Goal: Task Accomplishment & Management: Manage account settings

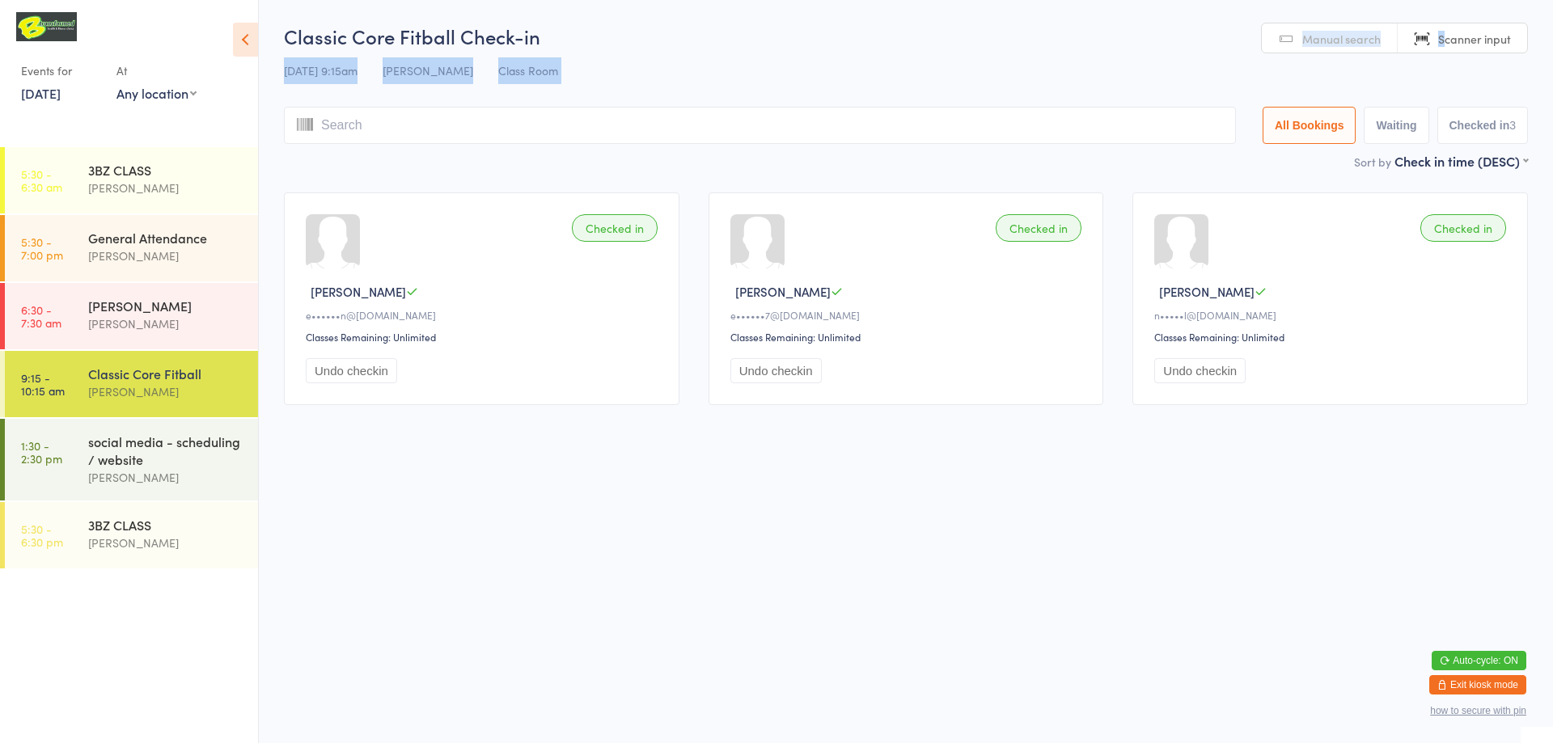
click at [1486, 684] on button "Exit kiosk mode" at bounding box center [1477, 685] width 97 height 19
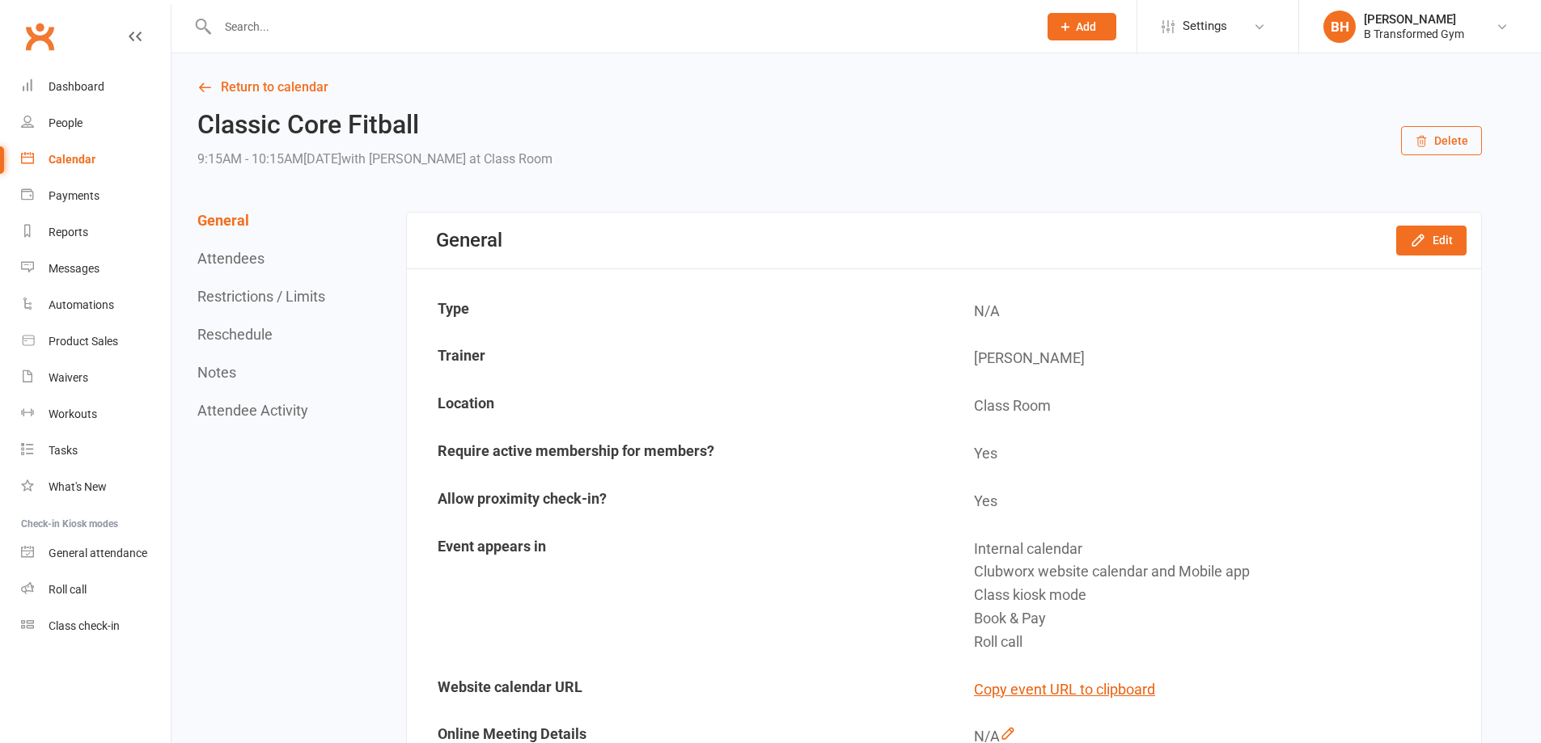
click at [1196, 23] on span "Settings" at bounding box center [1205, 26] width 44 height 36
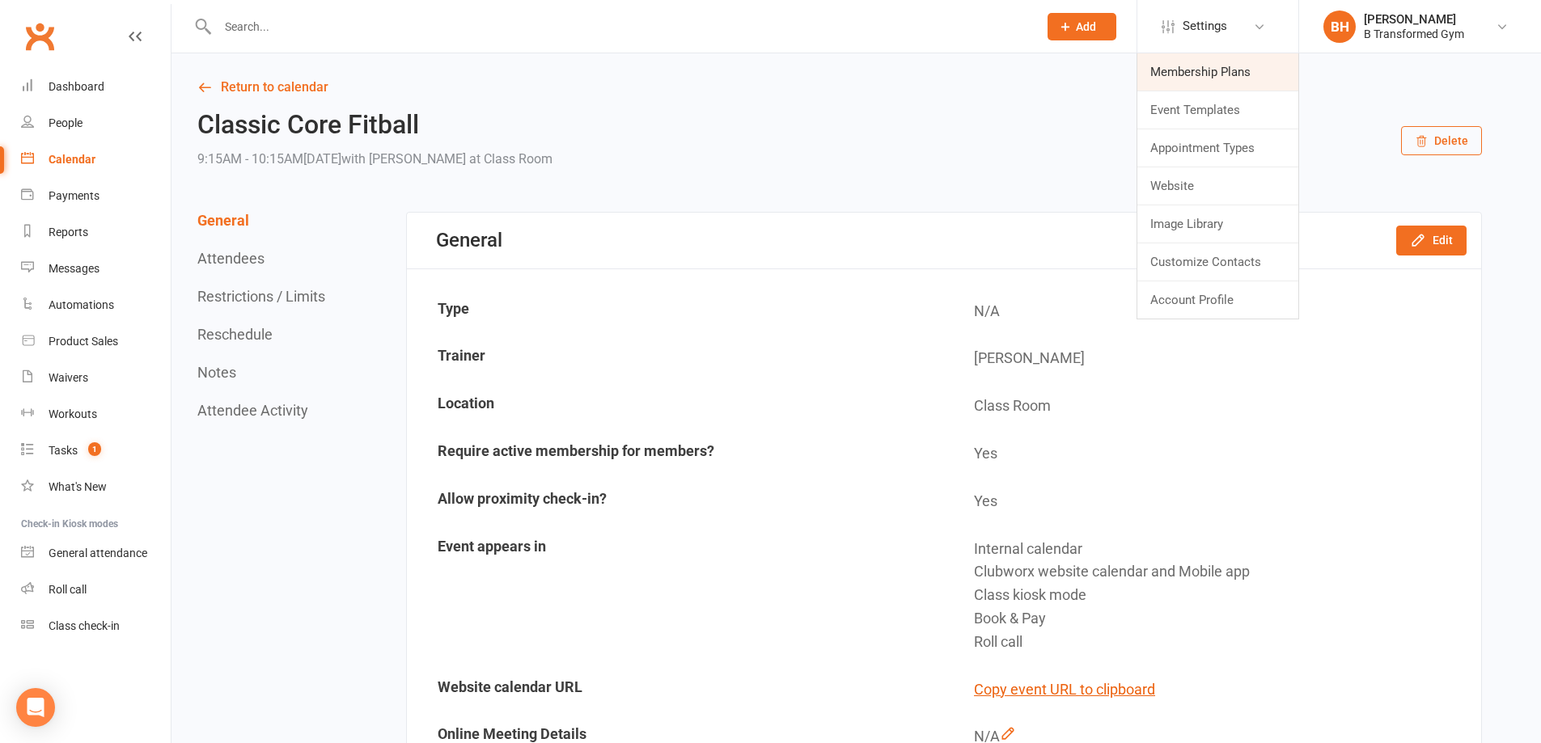
click at [1184, 69] on link "Membership Plans" at bounding box center [1217, 71] width 161 height 37
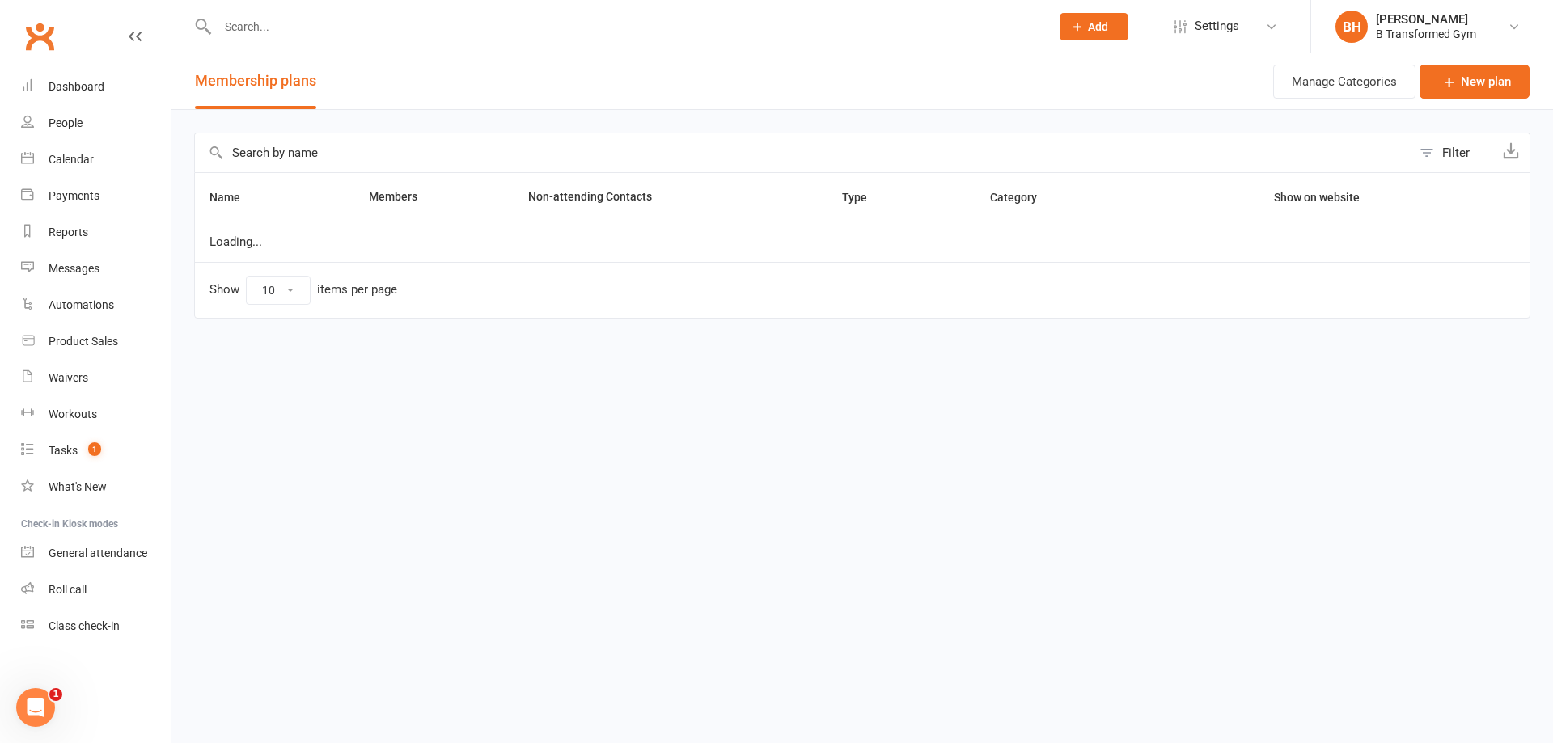
select select "100"
click at [419, 151] on input "text" at bounding box center [803, 152] width 1217 height 39
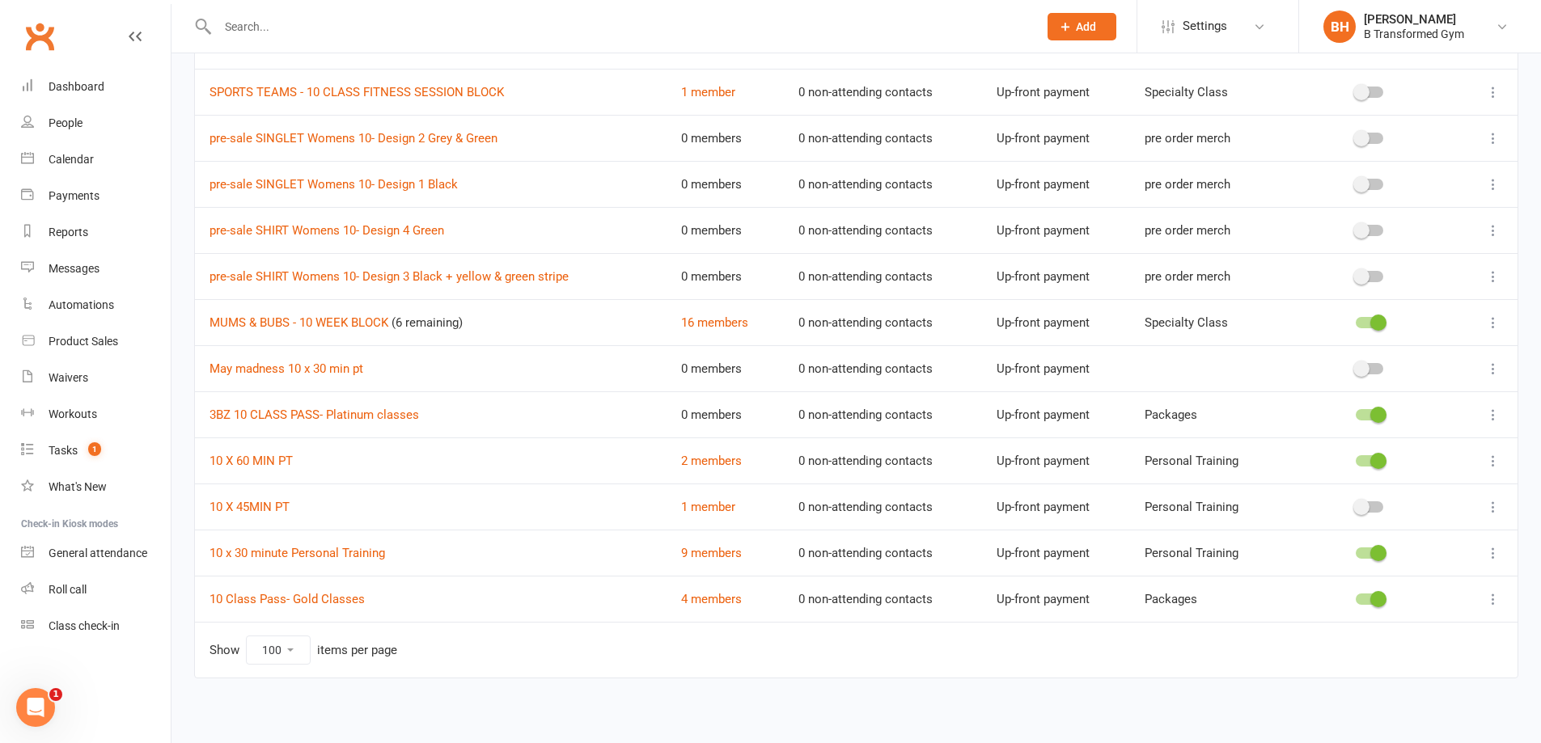
scroll to position [157, 0]
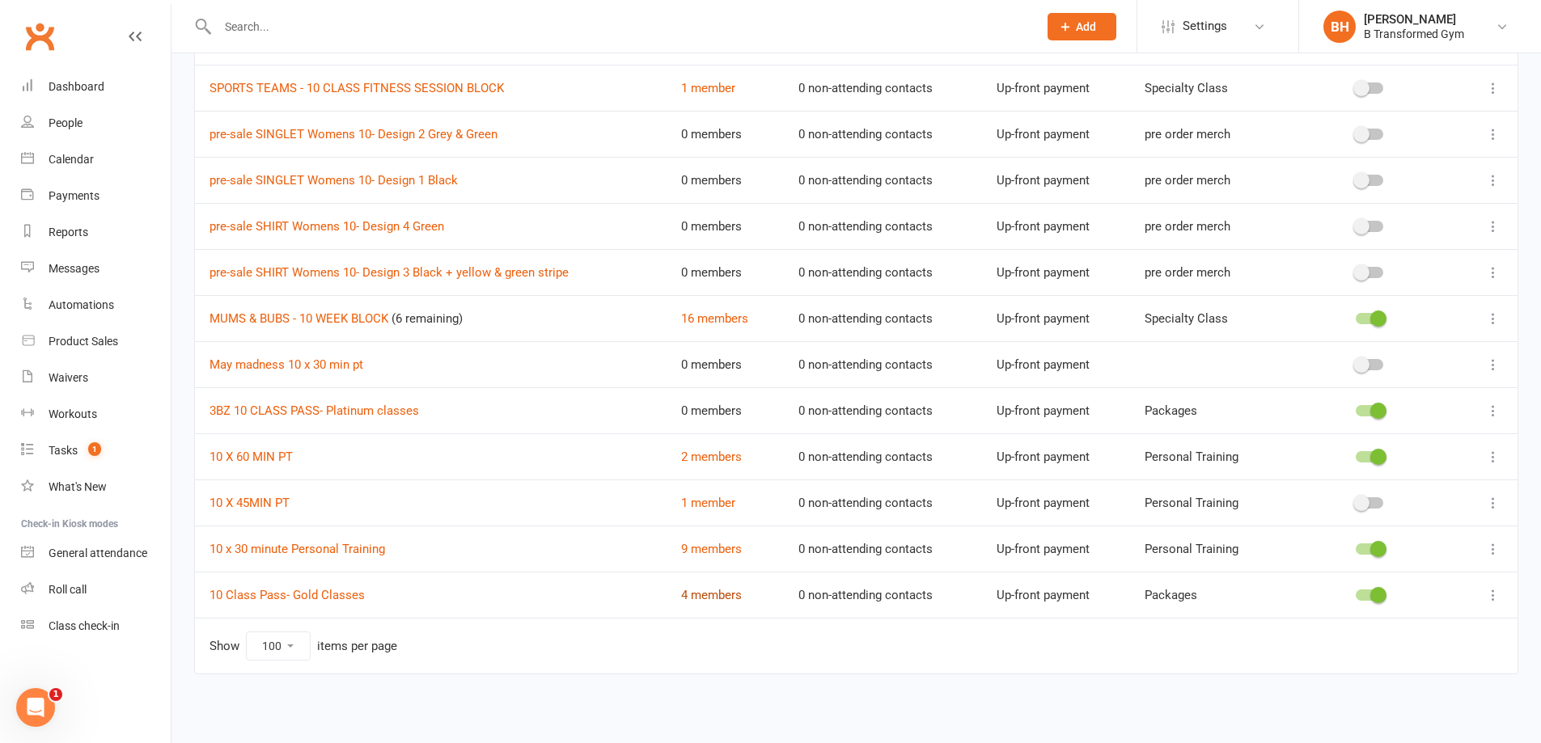
type input "10"
click at [705, 597] on link "4 members" at bounding box center [711, 595] width 61 height 15
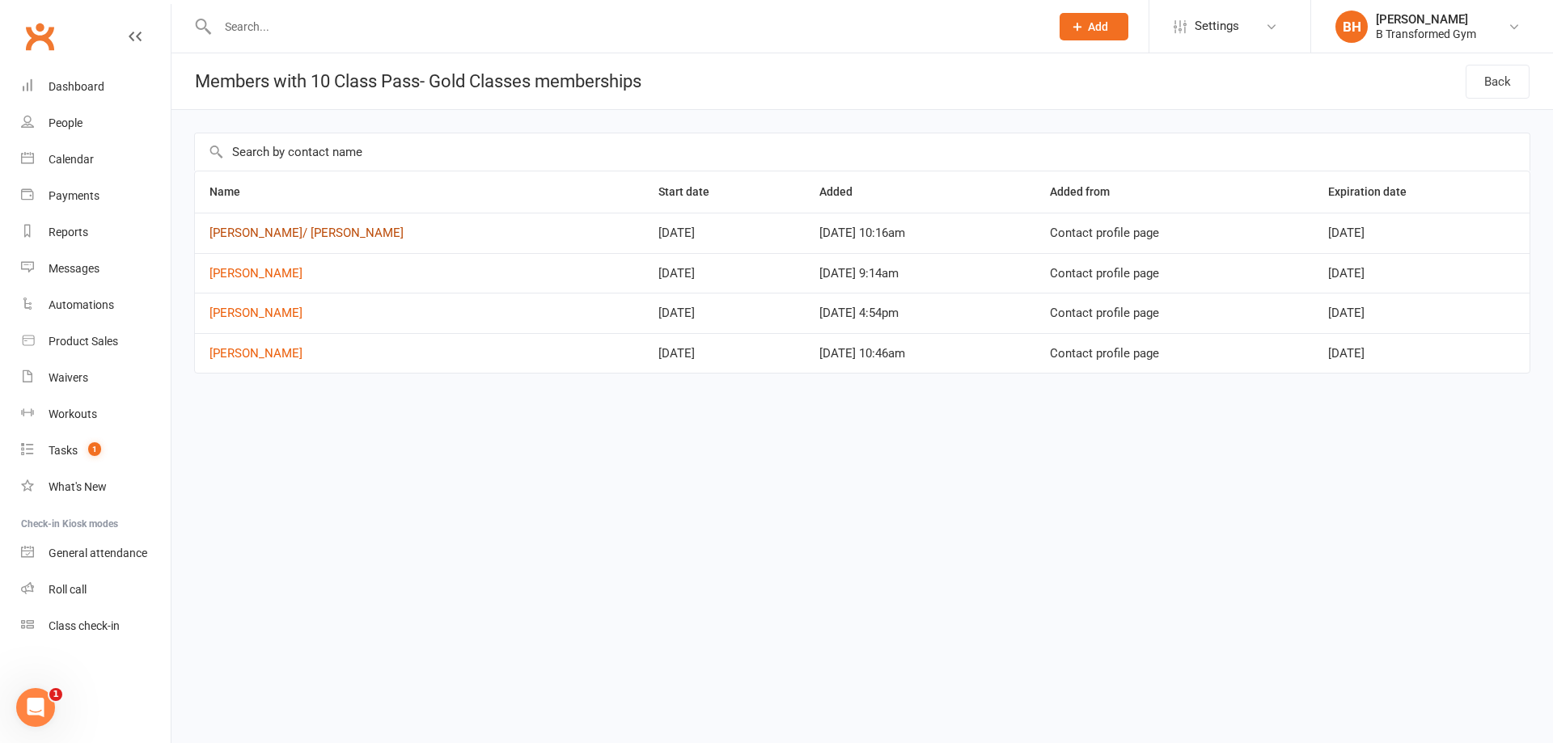
click at [305, 230] on link "Rachel Curnuck/ Hokin" at bounding box center [307, 233] width 194 height 15
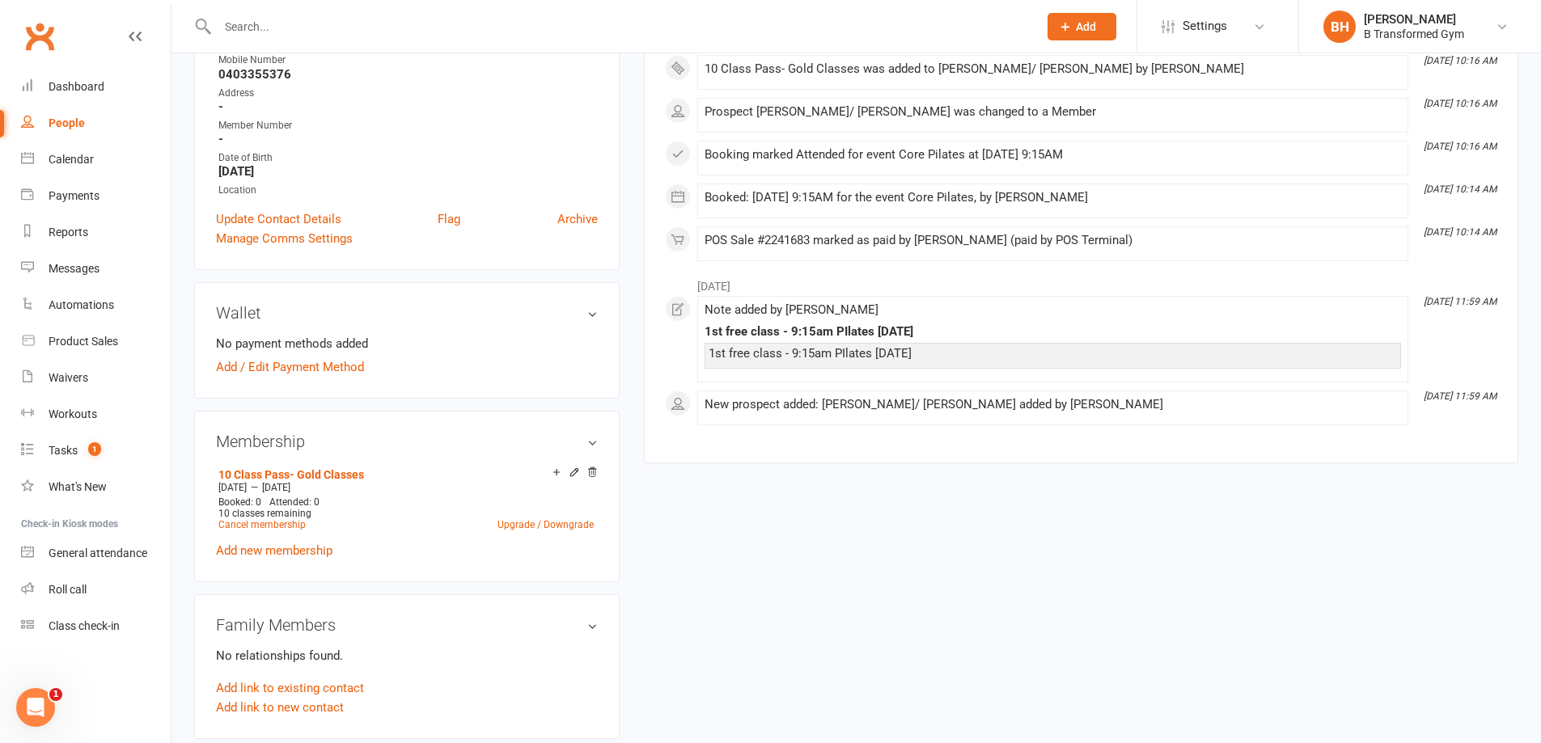
scroll to position [404, 0]
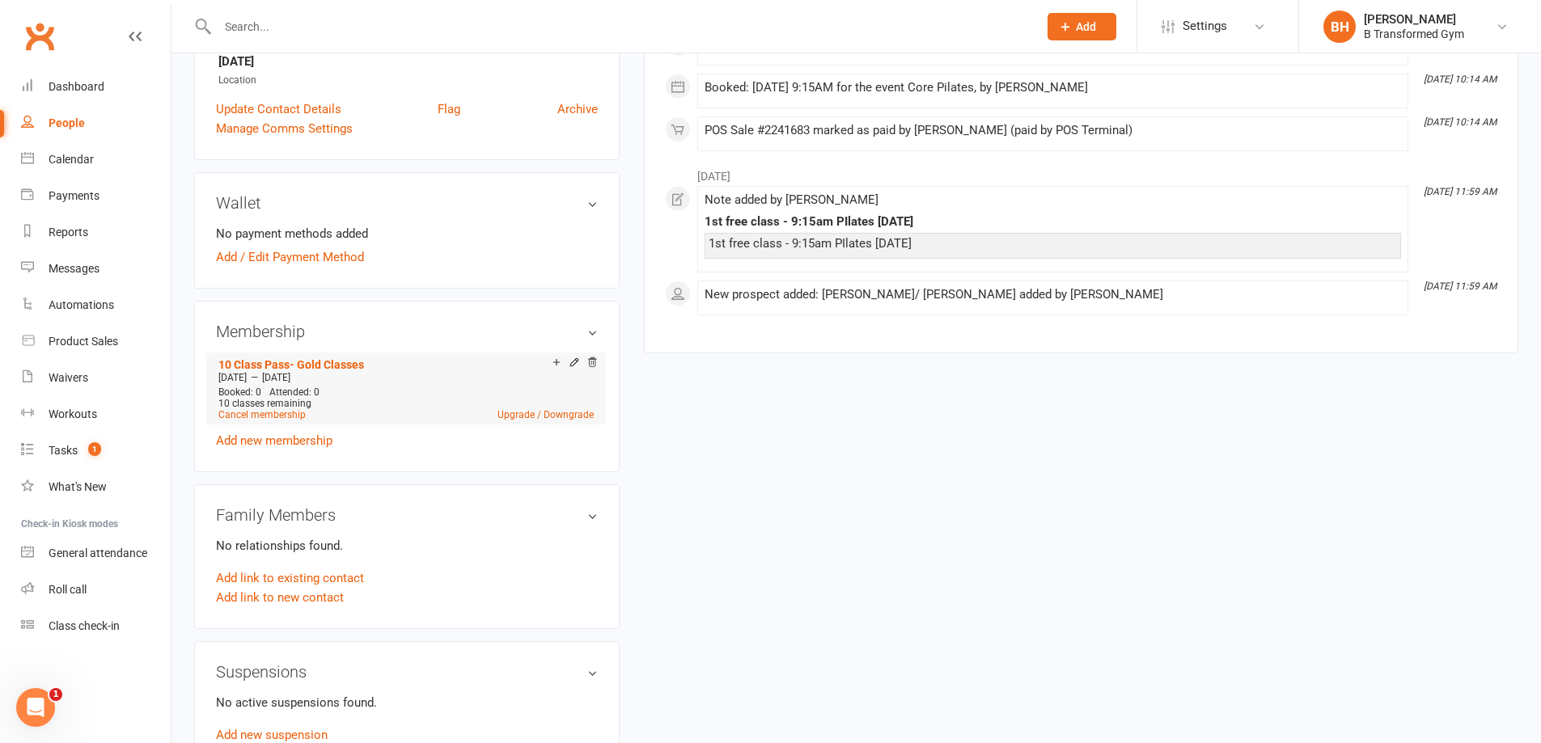
click at [572, 360] on div "Add make-up class" at bounding box center [613, 364] width 91 height 17
click at [571, 362] on icon at bounding box center [574, 362] width 11 height 11
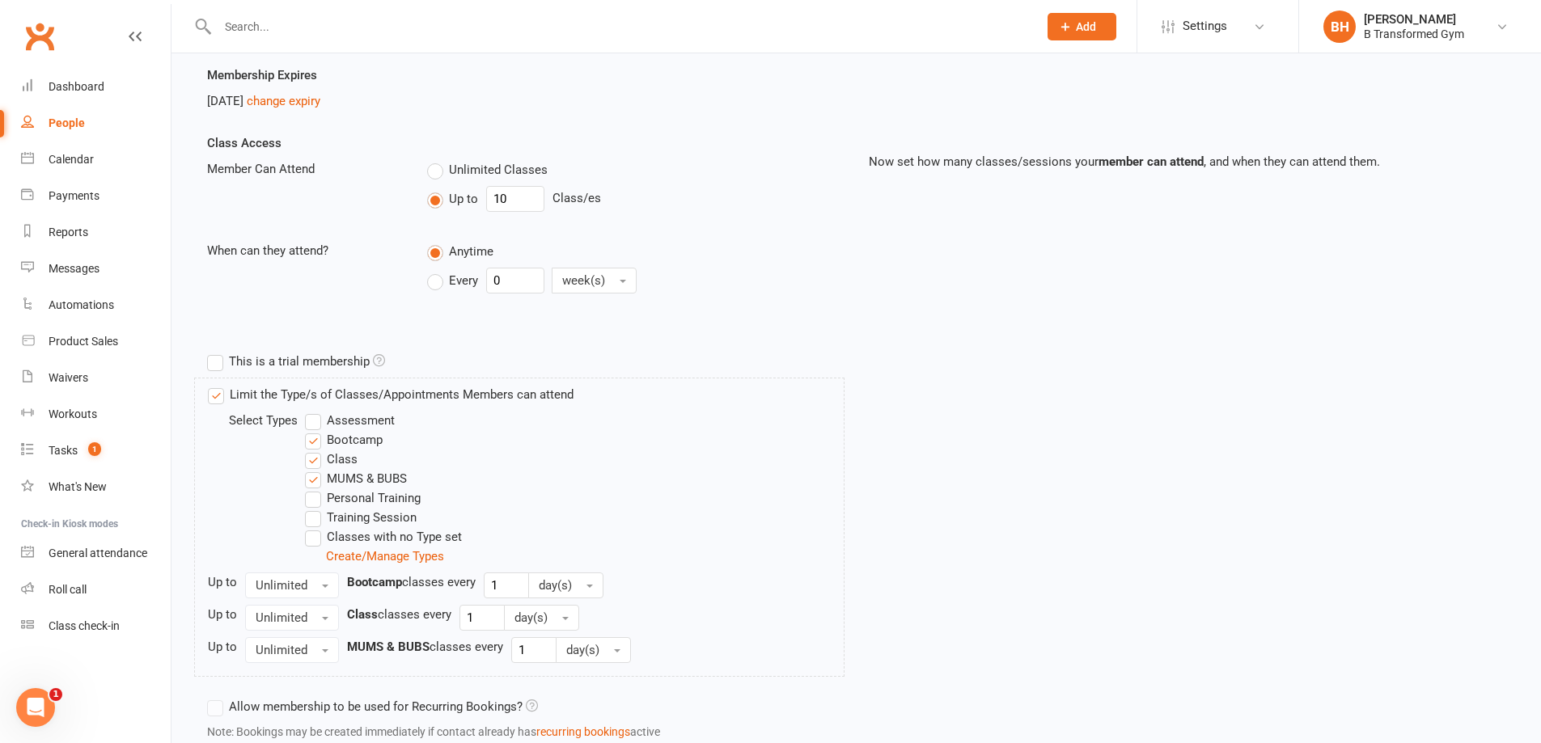
scroll to position [404, 0]
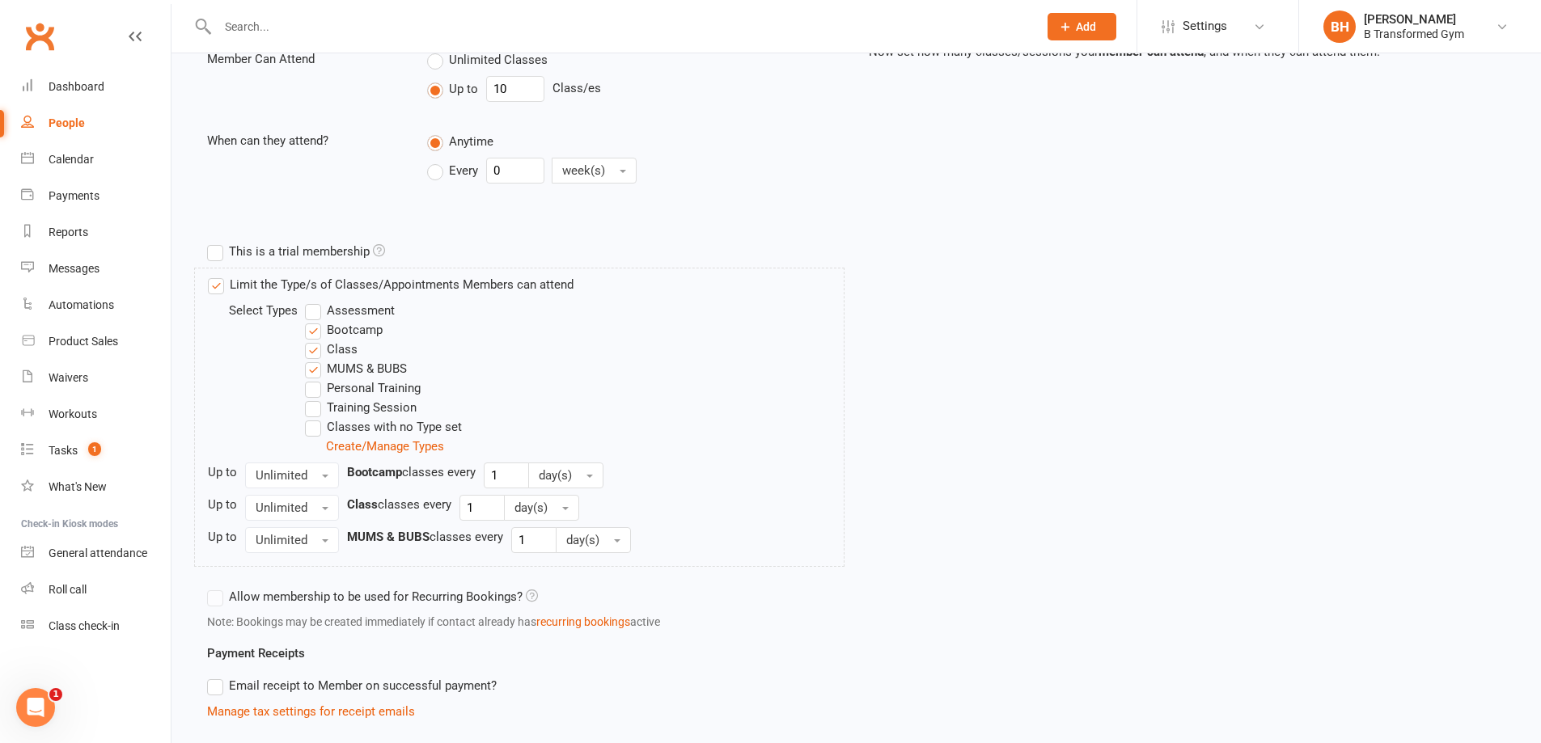
click at [221, 282] on label "Limit the Type/s of Classes/Appointments Members can attend" at bounding box center [391, 284] width 366 height 19
click at [218, 275] on input "Limit the Type/s of Classes/Appointments Members can attend" at bounding box center [213, 275] width 11 height 0
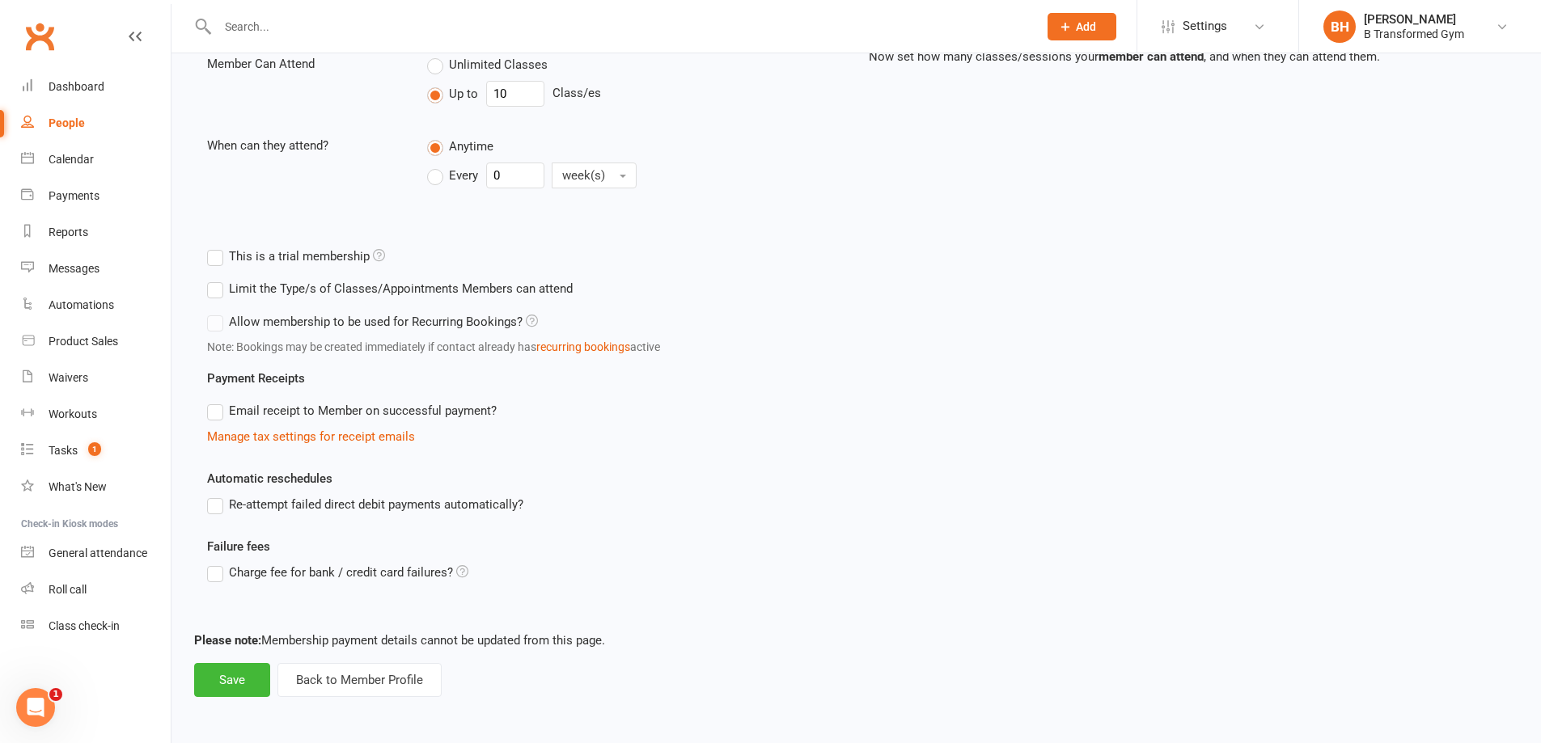
scroll to position [400, 0]
click at [244, 673] on button "Save" at bounding box center [232, 680] width 76 height 34
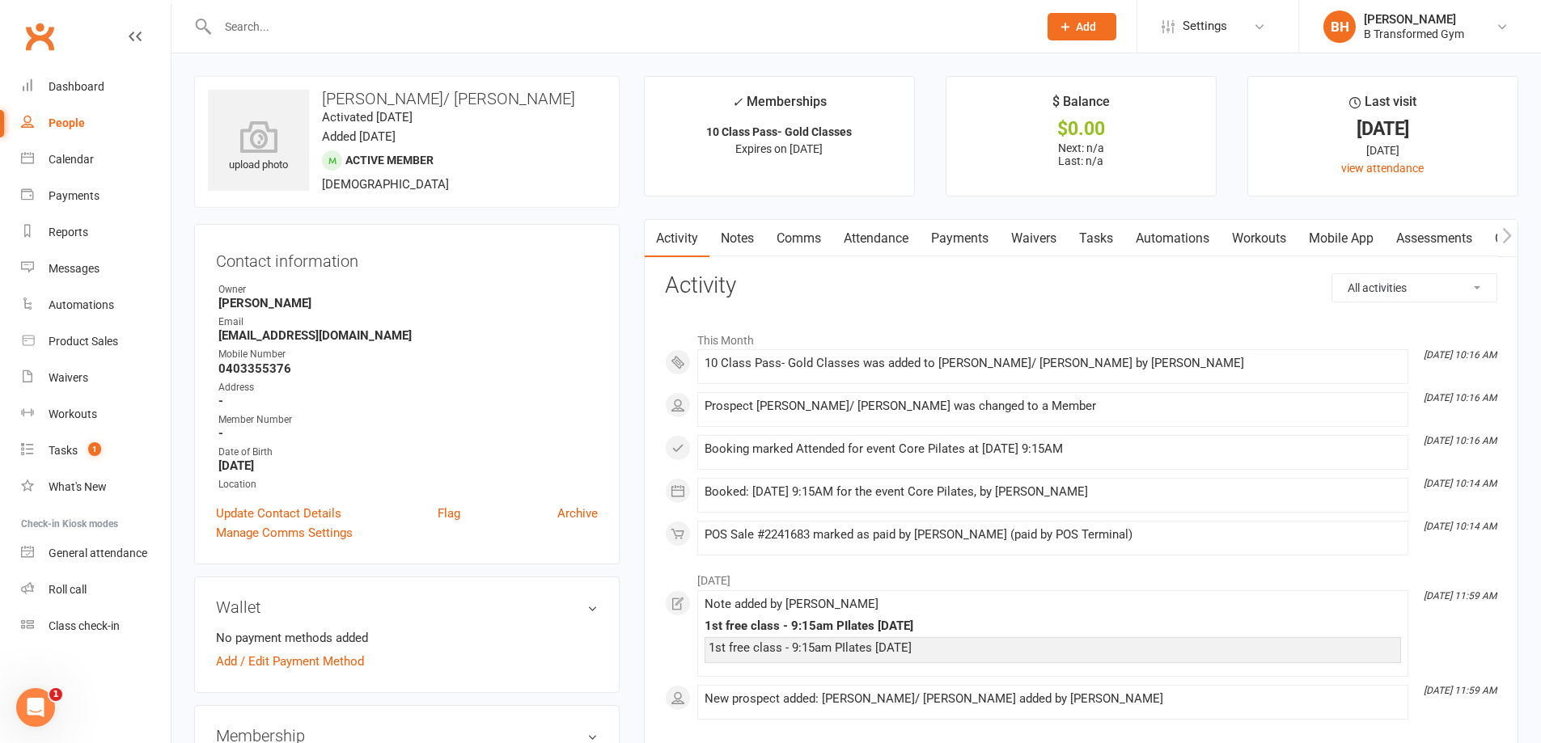
click at [784, 147] on li "✓ Memberships 10 Class Pass- Gold Classes Expires on 6th November, 2025" at bounding box center [779, 136] width 271 height 121
click at [255, 21] on input "text" at bounding box center [620, 26] width 814 height 23
click at [137, 555] on div "General attendance" at bounding box center [98, 553] width 99 height 13
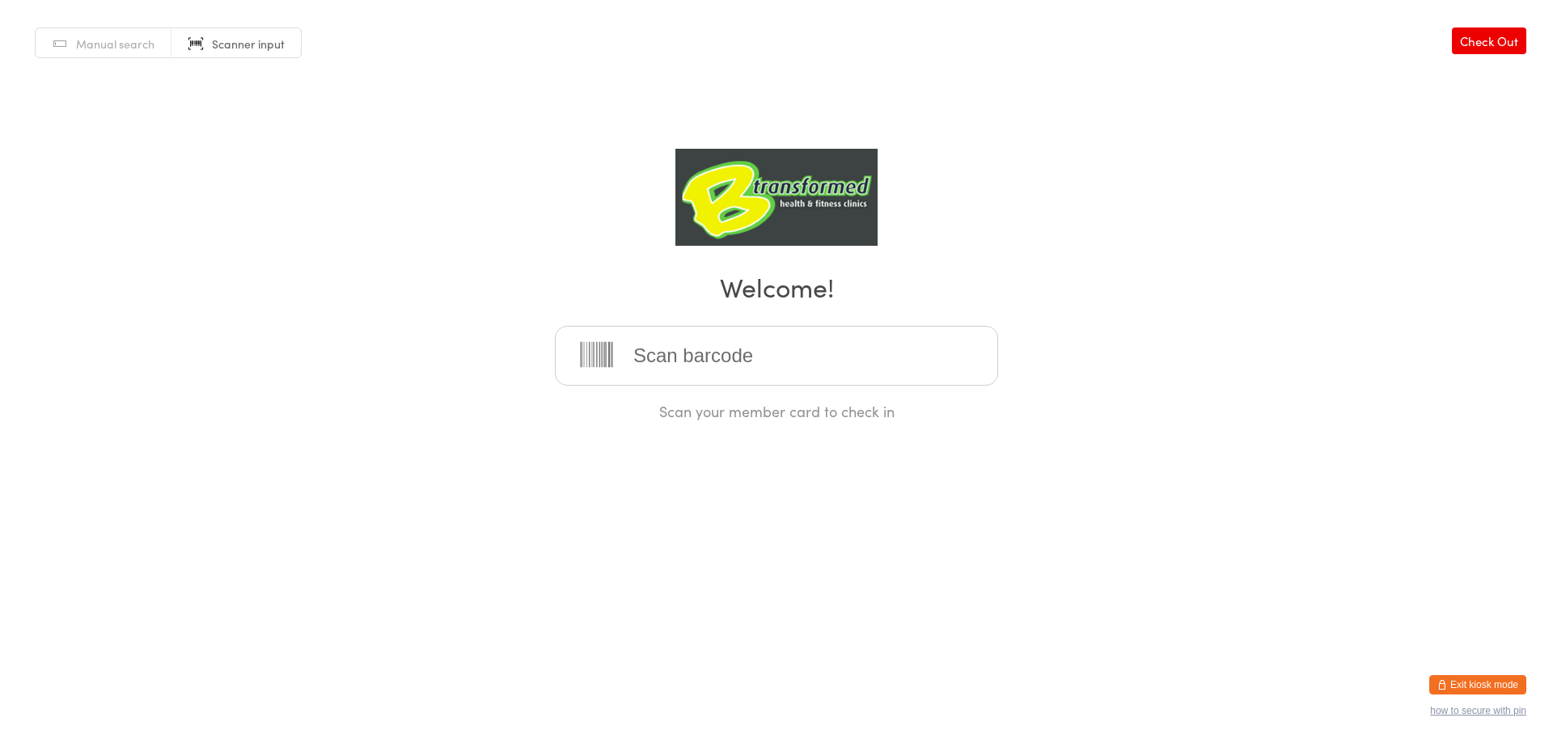
click at [665, 344] on input "search" at bounding box center [776, 356] width 443 height 60
